Goal: Task Accomplishment & Management: Manage account settings

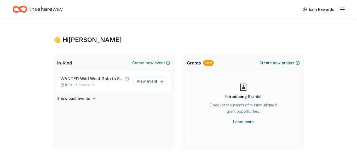
click at [98, 77] on span "WANTED Wild West Gala to Support Dog Therapy at [GEOGRAPHIC_DATA] [GEOGRAPHIC_D…" at bounding box center [92, 78] width 65 height 6
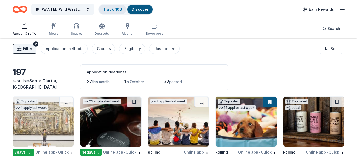
click at [115, 10] on link "Track · 106" at bounding box center [112, 9] width 19 height 4
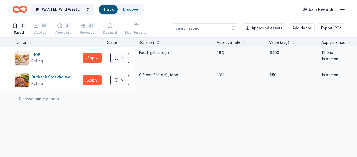
scroll to position [0, 0]
click at [40, 34] on div "Applied" at bounding box center [40, 32] width 14 height 4
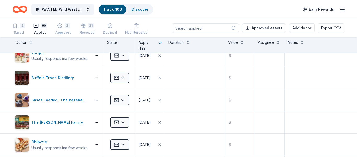
scroll to position [121, 0]
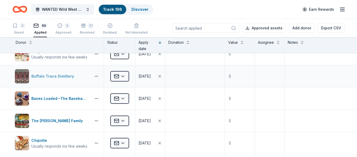
click at [65, 74] on div "Buffalo Trace Distillery" at bounding box center [53, 76] width 45 height 6
click at [342, 10] on icon "button" at bounding box center [343, 9] width 6 height 6
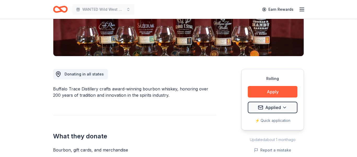
scroll to position [103, 0]
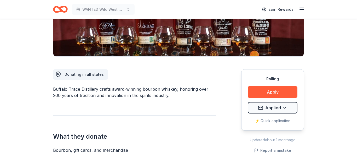
click at [278, 79] on div "Rolling" at bounding box center [273, 79] width 50 height 6
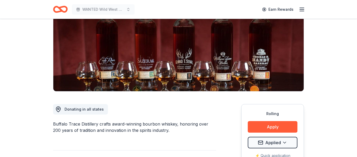
scroll to position [0, 0]
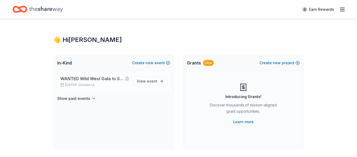
click at [111, 80] on span "WANTED Wild West Gala to Support Dog Therapy at [GEOGRAPHIC_DATA] [GEOGRAPHIC_D…" at bounding box center [92, 78] width 65 height 6
